Goal: Book appointment/travel/reservation

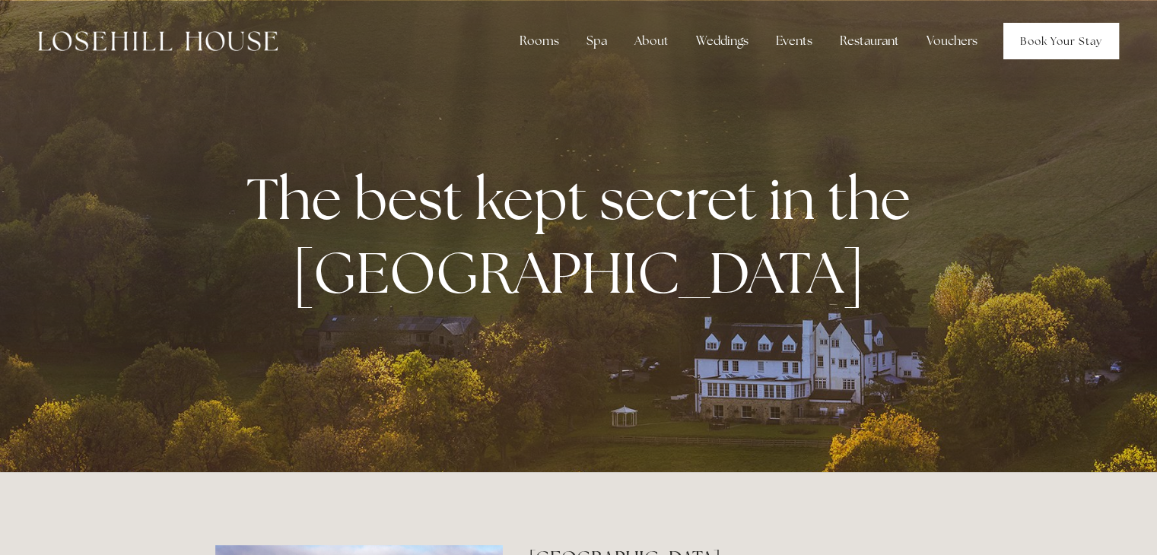
click at [1064, 35] on link "Book Your Stay" at bounding box center [1061, 41] width 116 height 37
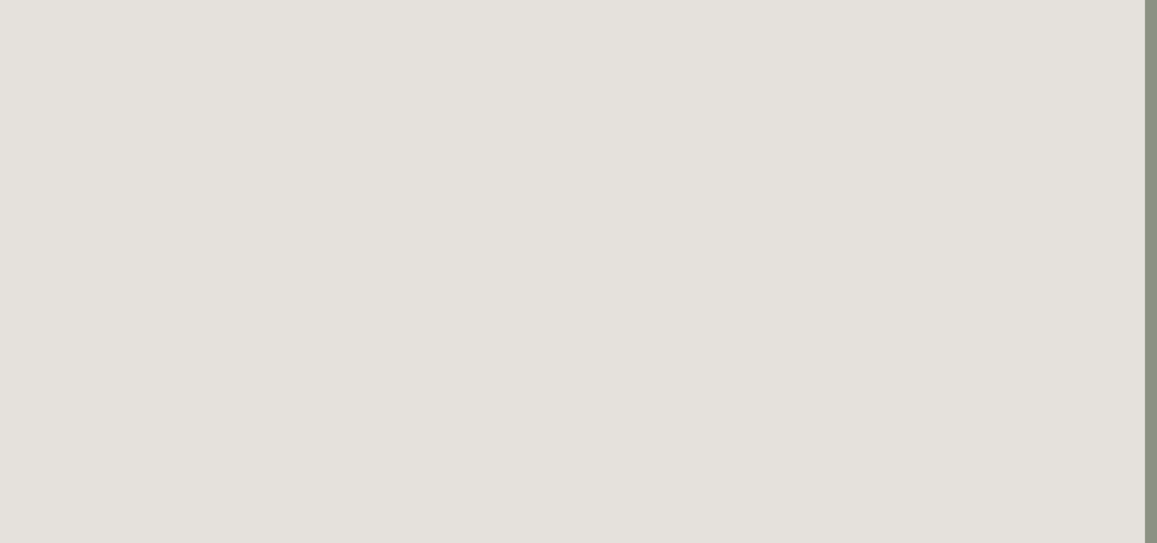
scroll to position [0, 12]
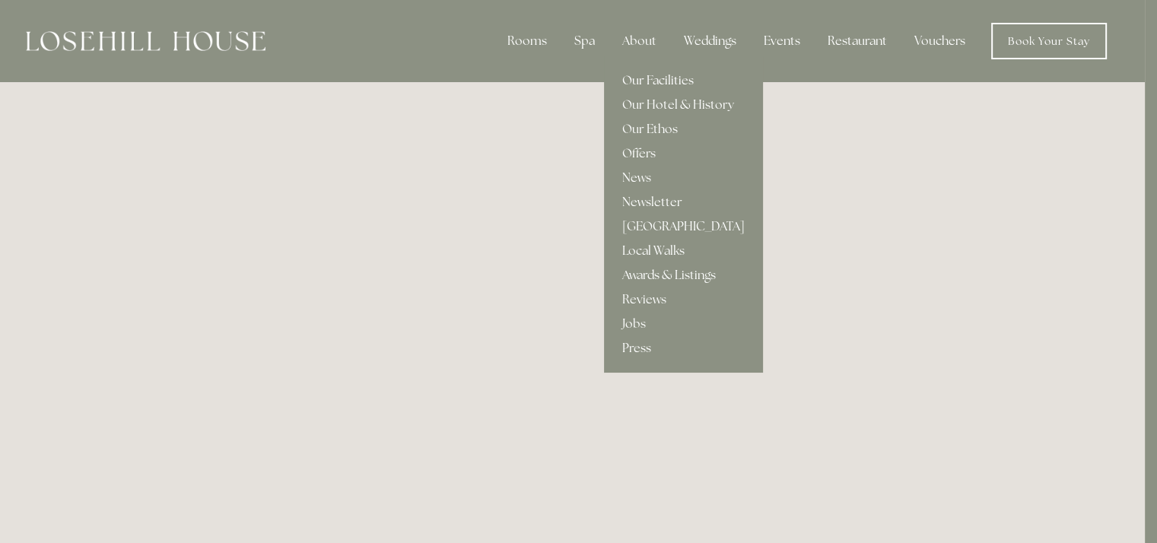
click at [663, 78] on link "Our Facilities" at bounding box center [683, 80] width 159 height 24
